Goal: Transaction & Acquisition: Purchase product/service

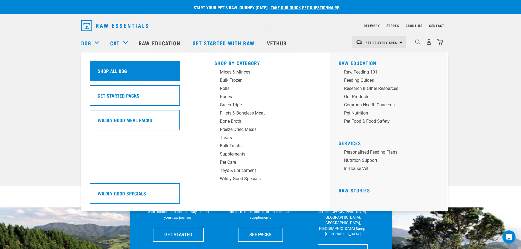
click at [111, 76] on div "Shop All Dog" at bounding box center [135, 71] width 90 height 21
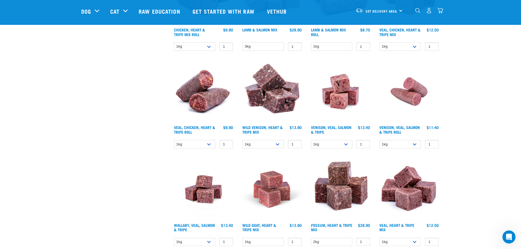
scroll to position [630, 0]
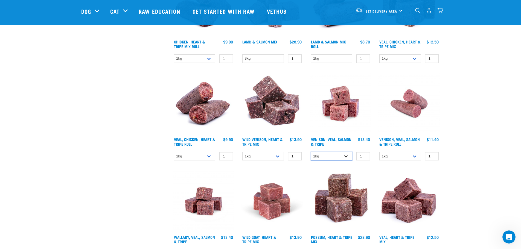
click at [347, 156] on select "1kg 3kg" at bounding box center [332, 156] width 42 height 8
click at [341, 101] on img at bounding box center [341, 104] width 62 height 62
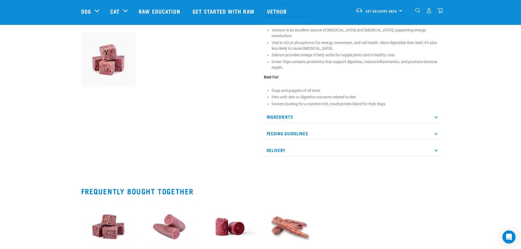
scroll to position [192, 0]
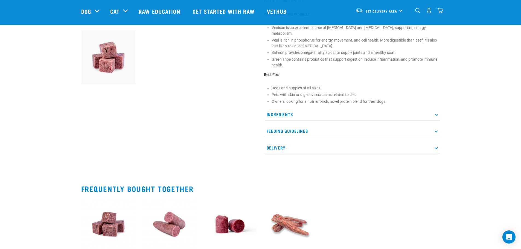
click at [436, 113] on icon at bounding box center [436, 114] width 3 height 3
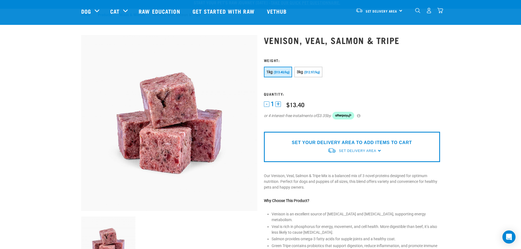
scroll to position [0, 0]
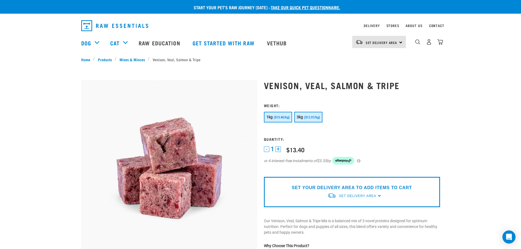
click at [298, 116] on span "3kg" at bounding box center [300, 117] width 7 height 4
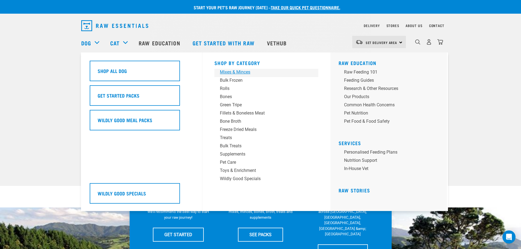
click at [229, 72] on div "Mixes & Minces" at bounding box center [262, 72] width 85 height 7
click at [229, 73] on div "Mixes & Minces" at bounding box center [262, 72] width 85 height 7
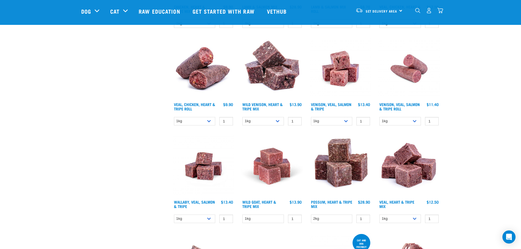
scroll to position [438, 0]
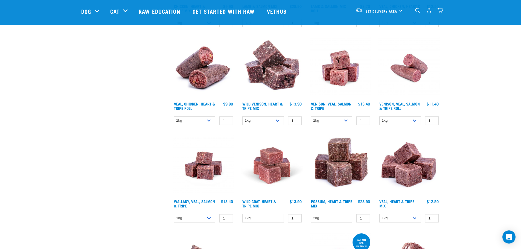
click at [338, 167] on img at bounding box center [341, 166] width 62 height 62
click at [337, 178] on img at bounding box center [341, 166] width 62 height 62
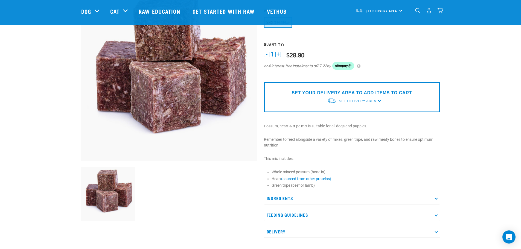
scroll to position [82, 0]
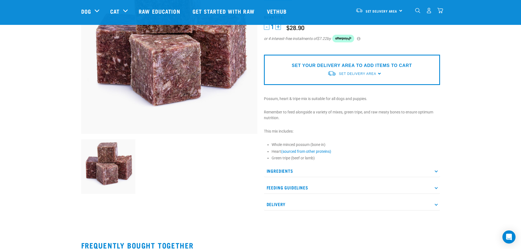
click at [437, 170] on icon at bounding box center [436, 171] width 3 height 3
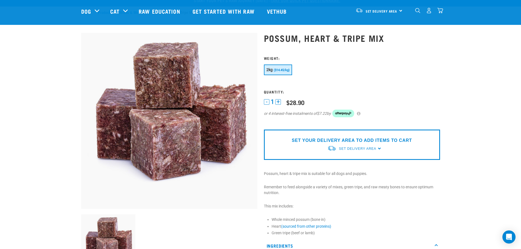
scroll to position [0, 0]
